Goal: Find specific page/section: Find specific page/section

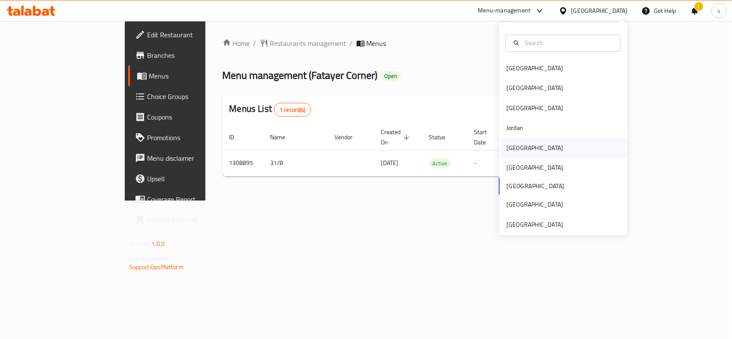
click at [516, 145] on div "[GEOGRAPHIC_DATA]" at bounding box center [534, 147] width 57 height 9
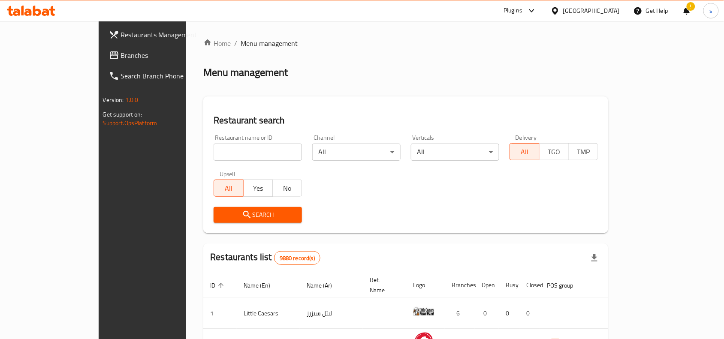
click at [121, 56] on span "Branches" at bounding box center [167, 55] width 92 height 10
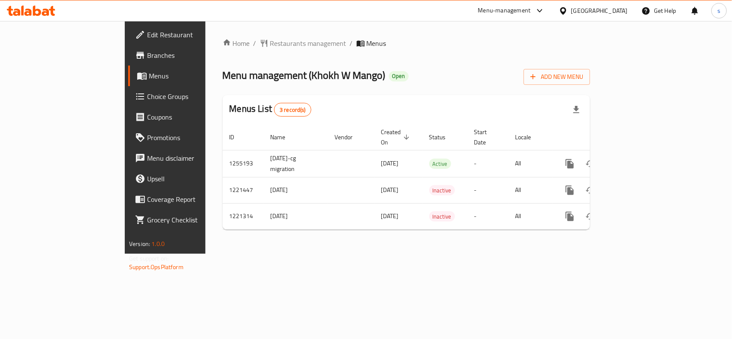
click at [624, 14] on div "[GEOGRAPHIC_DATA]" at bounding box center [599, 10] width 57 height 9
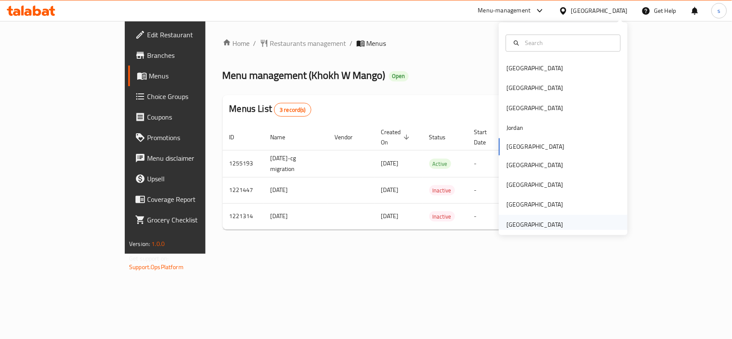
click at [548, 221] on div "[GEOGRAPHIC_DATA]" at bounding box center [534, 224] width 57 height 9
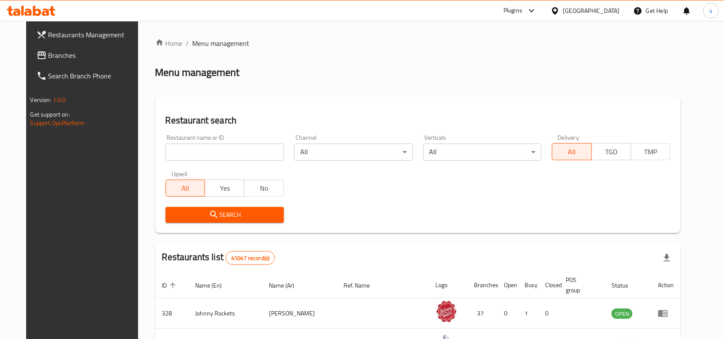
click at [48, 57] on span "Branches" at bounding box center [94, 55] width 92 height 10
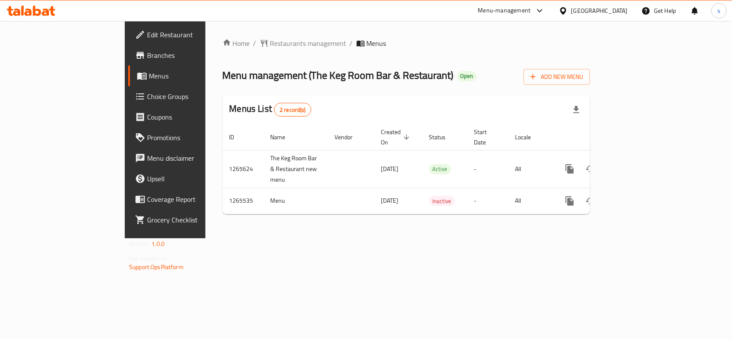
click at [605, 11] on div "[GEOGRAPHIC_DATA]" at bounding box center [599, 10] width 57 height 9
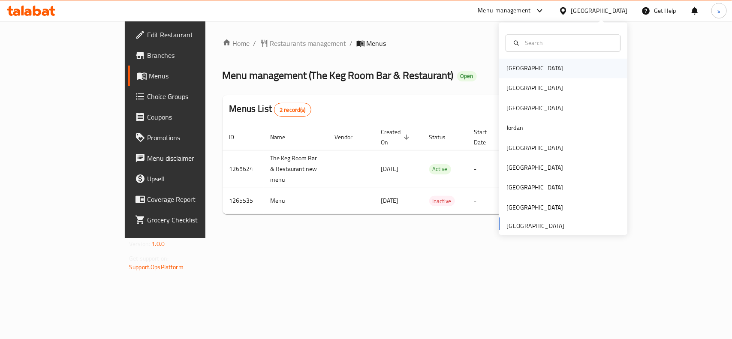
click at [516, 69] on div "[GEOGRAPHIC_DATA]" at bounding box center [534, 68] width 57 height 9
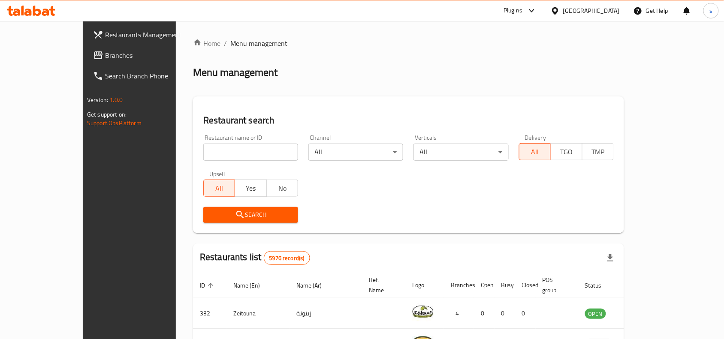
click at [616, 11] on div "[GEOGRAPHIC_DATA]" at bounding box center [591, 10] width 57 height 9
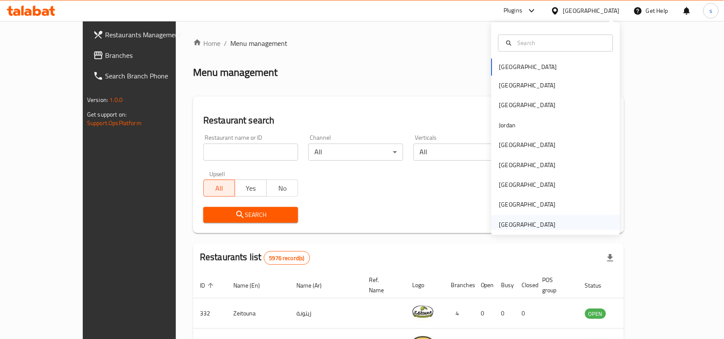
click at [530, 224] on div "[GEOGRAPHIC_DATA]" at bounding box center [527, 224] width 57 height 9
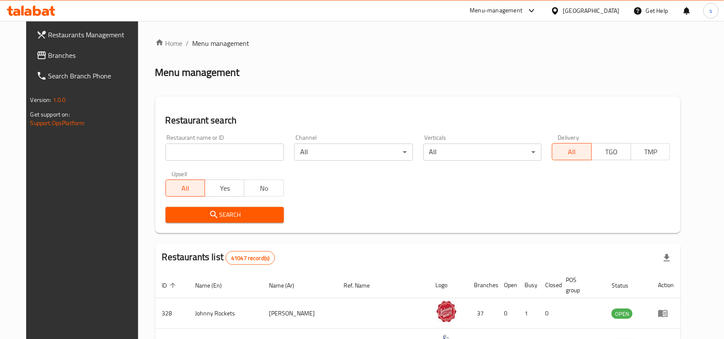
click at [48, 53] on span "Branches" at bounding box center [94, 55] width 92 height 10
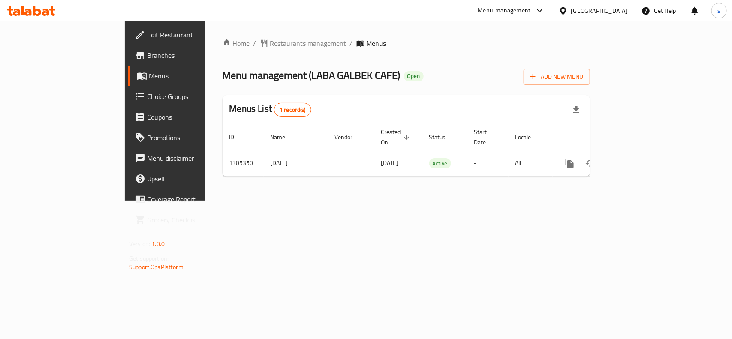
click at [606, 7] on div "[GEOGRAPHIC_DATA]" at bounding box center [599, 10] width 57 height 9
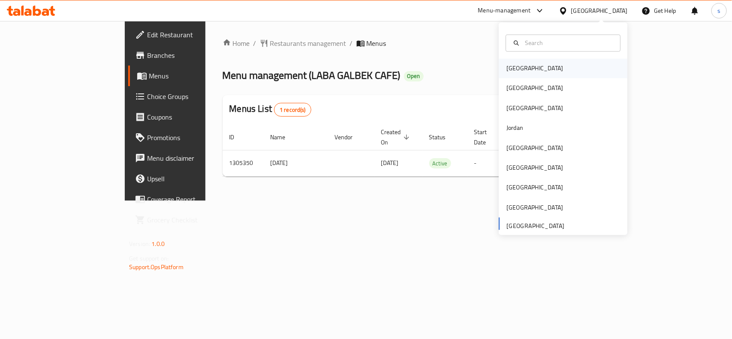
click at [512, 69] on div "[GEOGRAPHIC_DATA]" at bounding box center [534, 68] width 57 height 9
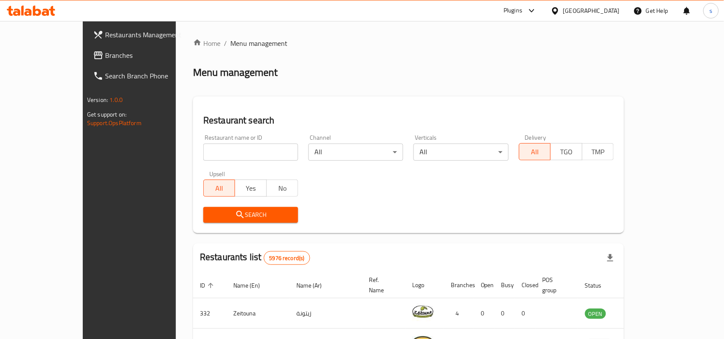
click at [600, 10] on div "[GEOGRAPHIC_DATA]" at bounding box center [591, 10] width 57 height 9
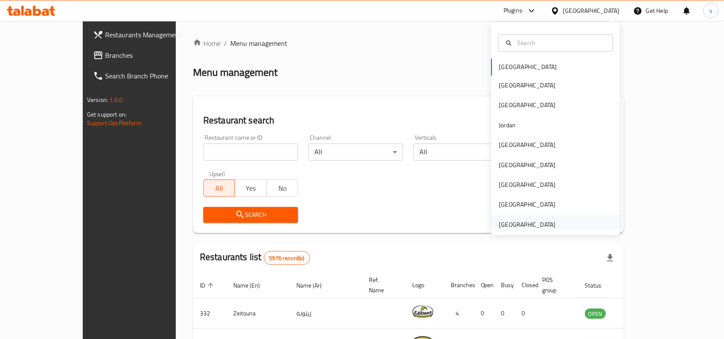
click at [528, 224] on div "[GEOGRAPHIC_DATA]" at bounding box center [527, 224] width 57 height 9
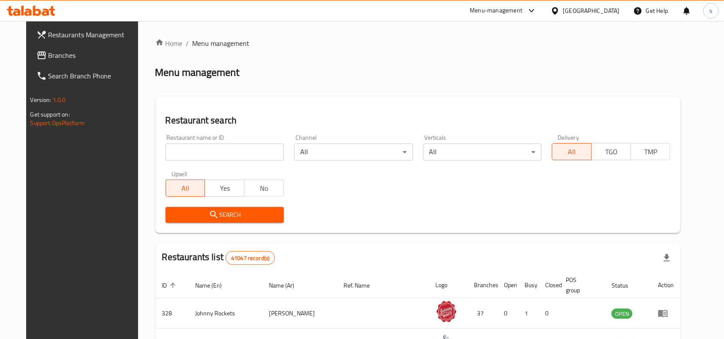
click at [48, 58] on span "Branches" at bounding box center [94, 55] width 92 height 10
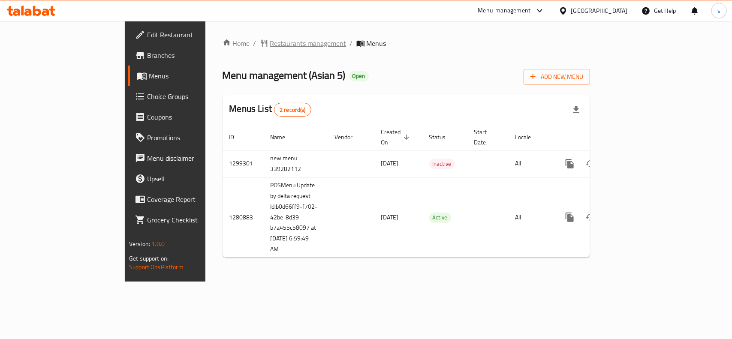
click at [270, 44] on span "Restaurants management" at bounding box center [308, 43] width 76 height 10
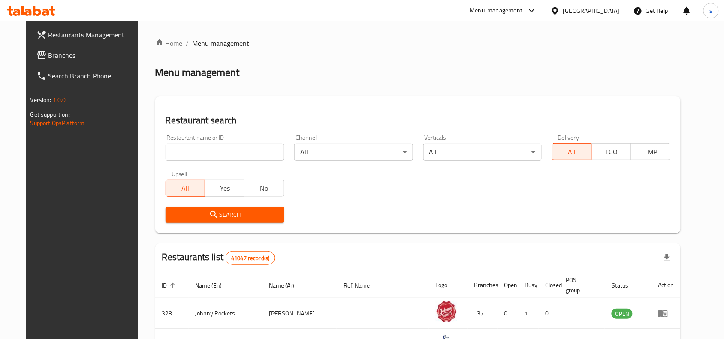
click at [208, 155] on input "search" at bounding box center [225, 152] width 118 height 17
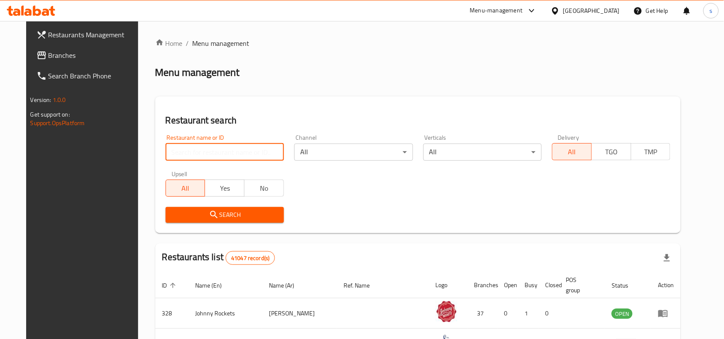
paste input "693935"
type input "693935"
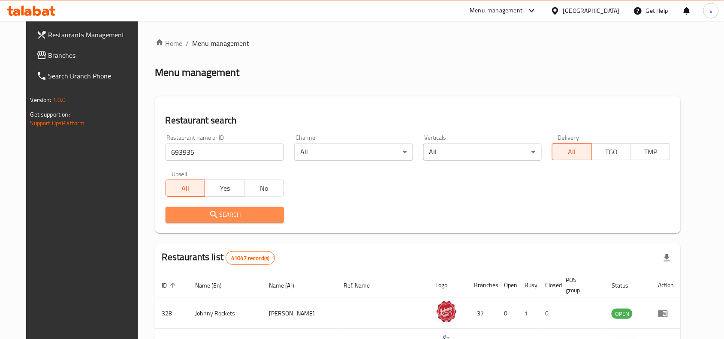
click at [221, 212] on span "Search" at bounding box center [224, 215] width 105 height 11
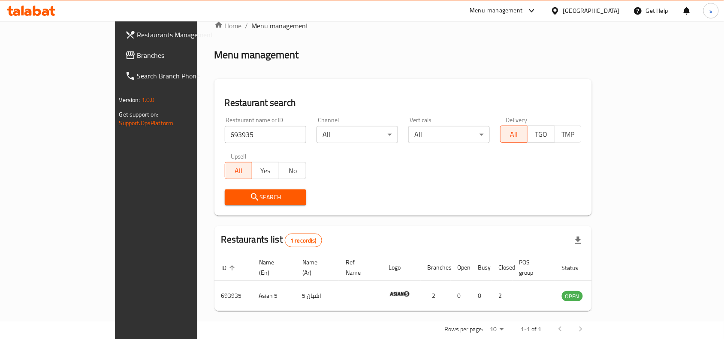
scroll to position [27, 0]
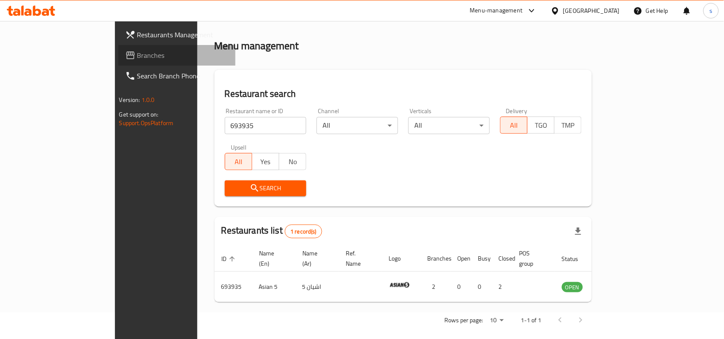
click at [137, 52] on span "Branches" at bounding box center [183, 55] width 92 height 10
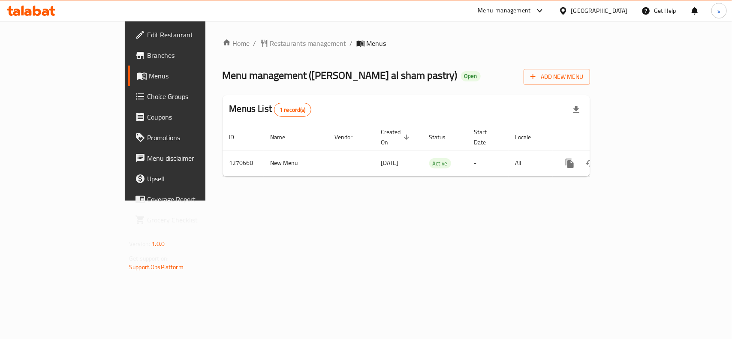
click at [599, 9] on div "[GEOGRAPHIC_DATA]" at bounding box center [599, 10] width 57 height 9
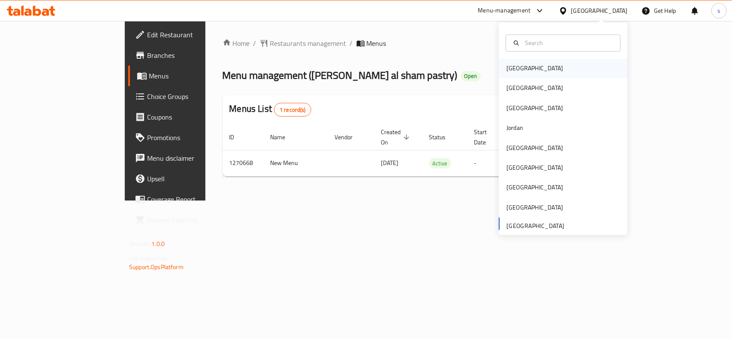
click at [522, 71] on div "[GEOGRAPHIC_DATA]" at bounding box center [535, 69] width 70 height 20
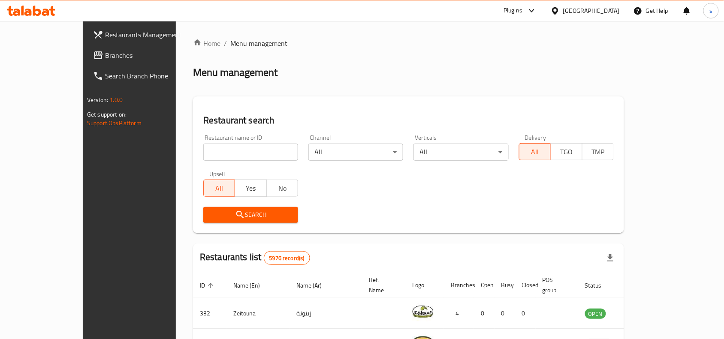
click at [563, 9] on div at bounding box center [557, 10] width 12 height 9
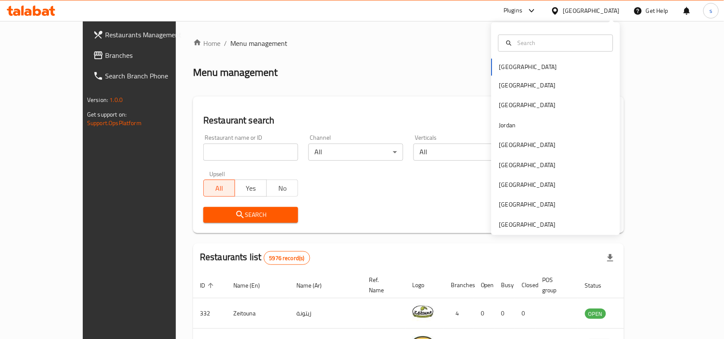
drag, startPoint x: 519, startPoint y: 224, endPoint x: 730, endPoint y: 309, distance: 227.3
click at [519, 224] on div "United Arab Emirates" at bounding box center [527, 224] width 57 height 9
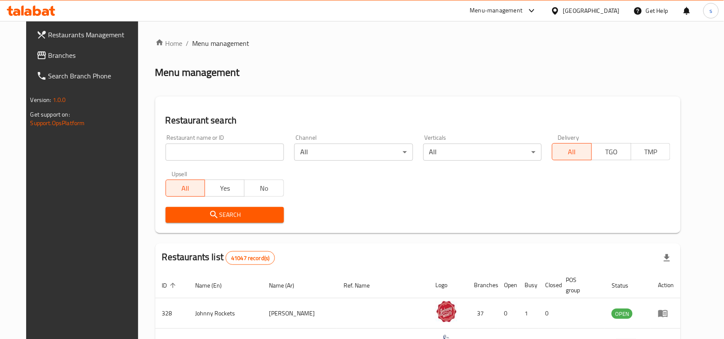
click at [48, 59] on span "Branches" at bounding box center [94, 55] width 92 height 10
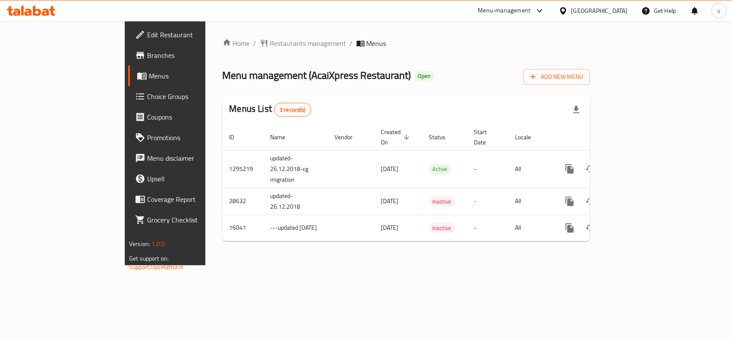
click at [593, 9] on div "[GEOGRAPHIC_DATA]" at bounding box center [599, 10] width 57 height 9
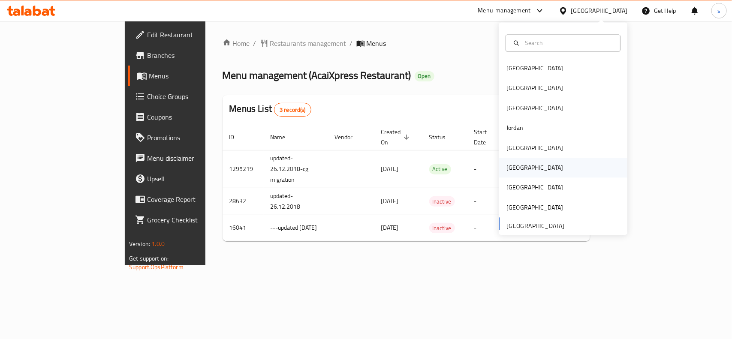
click at [507, 167] on div "[GEOGRAPHIC_DATA]" at bounding box center [534, 167] width 57 height 9
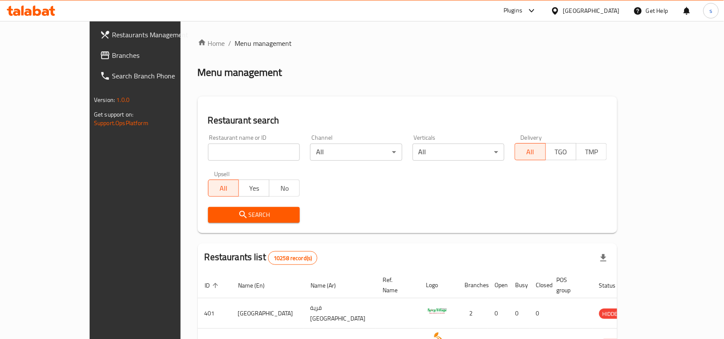
click at [112, 54] on span "Branches" at bounding box center [158, 55] width 92 height 10
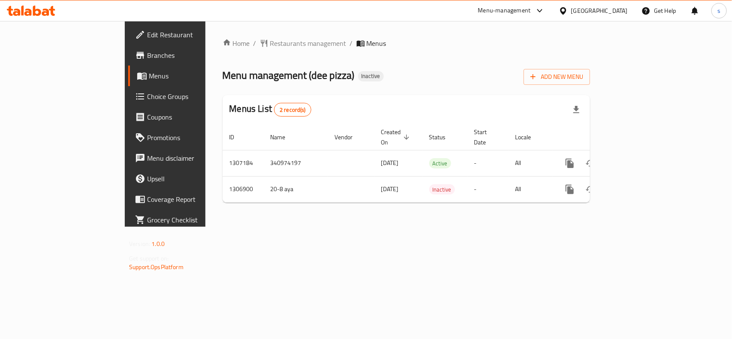
click at [620, 17] on div "[GEOGRAPHIC_DATA]" at bounding box center [593, 10] width 83 height 21
click at [620, 13] on div "[GEOGRAPHIC_DATA]" at bounding box center [599, 10] width 57 height 9
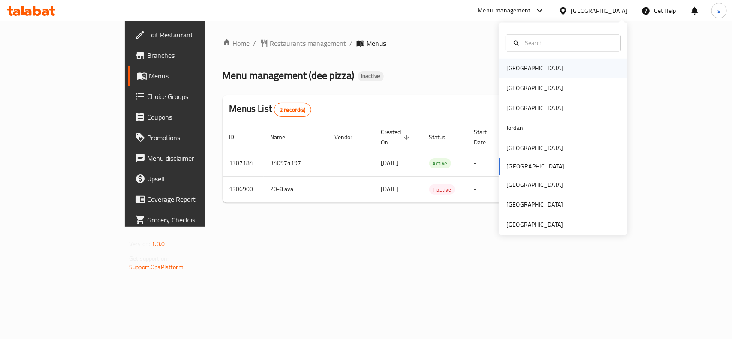
click at [512, 64] on div "Bahrain" at bounding box center [534, 68] width 57 height 9
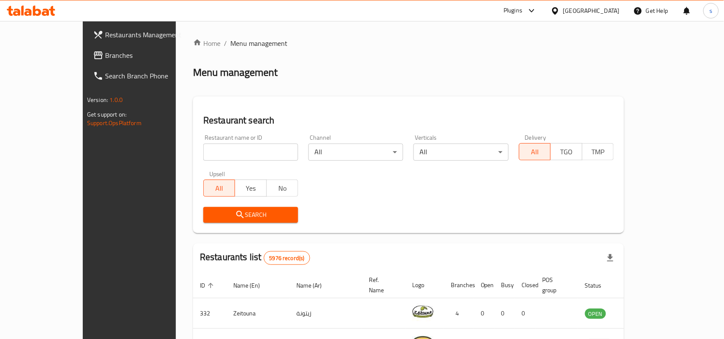
click at [607, 9] on div "Bahrain" at bounding box center [591, 10] width 57 height 9
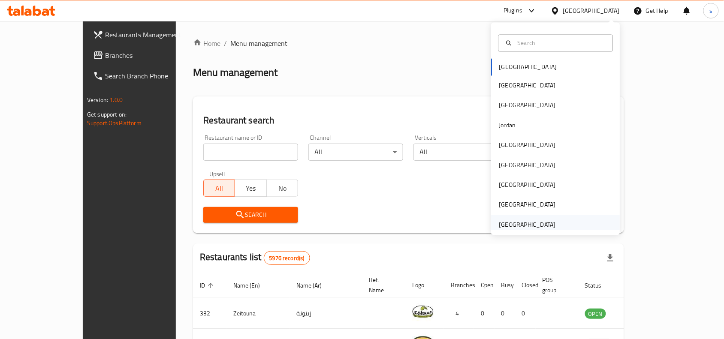
click at [527, 226] on div "United Arab Emirates" at bounding box center [527, 224] width 57 height 9
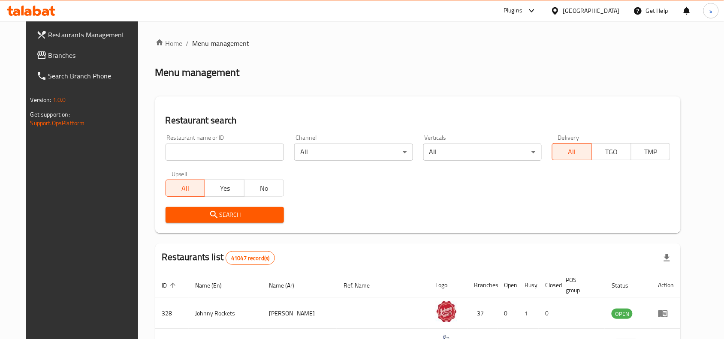
click at [591, 9] on div "United Arab Emirates" at bounding box center [591, 10] width 57 height 9
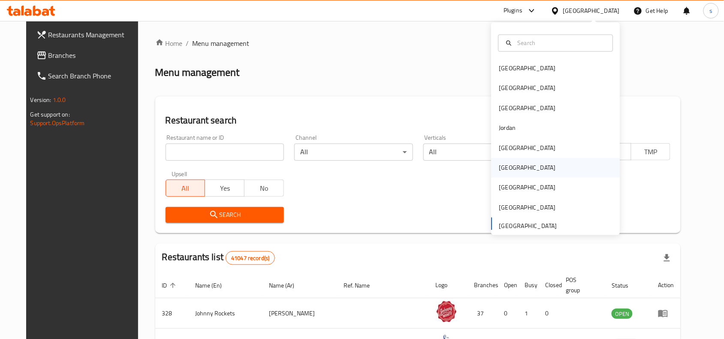
click at [505, 168] on div "[GEOGRAPHIC_DATA]" at bounding box center [527, 167] width 57 height 9
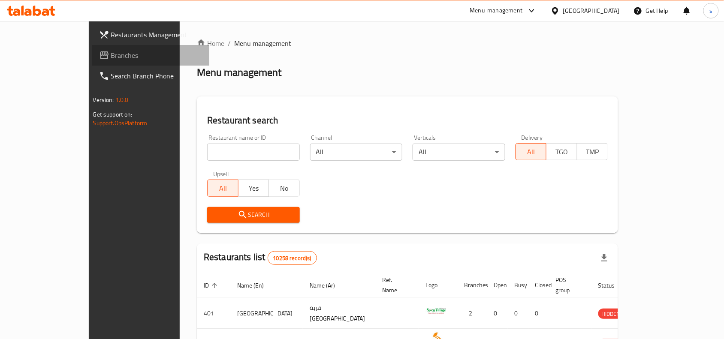
click at [111, 54] on span "Branches" at bounding box center [157, 55] width 92 height 10
